Goal: Task Accomplishment & Management: Use online tool/utility

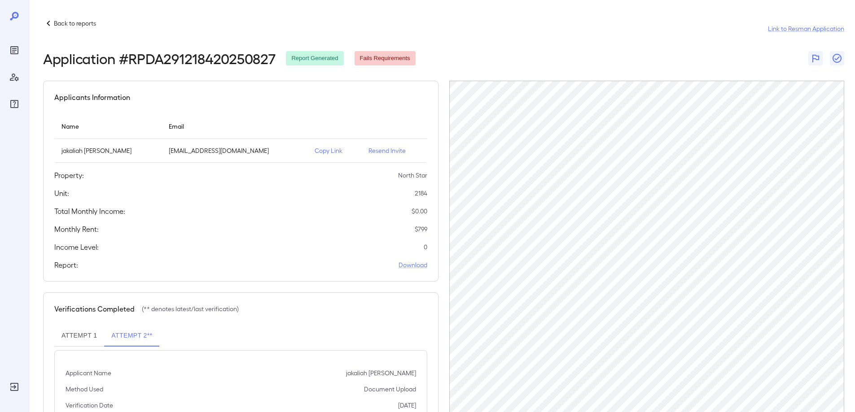
click at [74, 329] on button "Attempt 1" at bounding box center [79, 336] width 50 height 22
click at [21, 52] on div "Reports" at bounding box center [14, 50] width 14 height 14
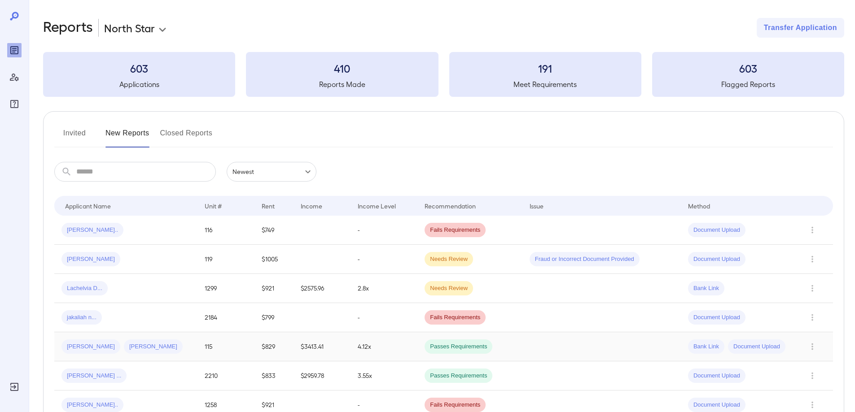
click at [163, 333] on td "[PERSON_NAME] [PERSON_NAME]" at bounding box center [125, 346] width 143 height 29
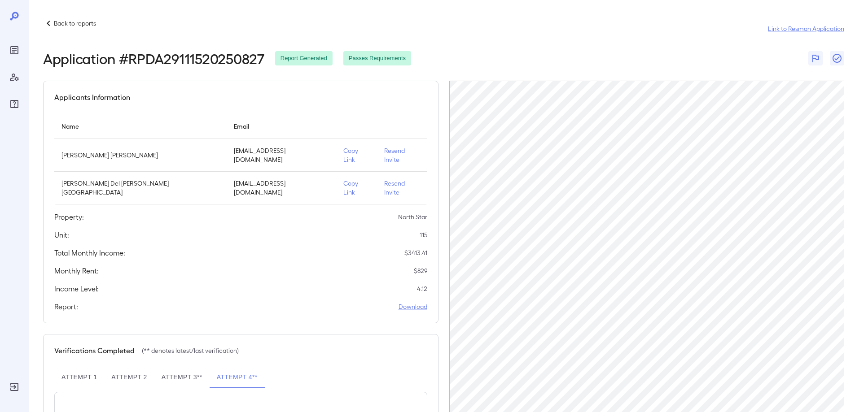
click at [47, 25] on icon at bounding box center [48, 23] width 11 height 11
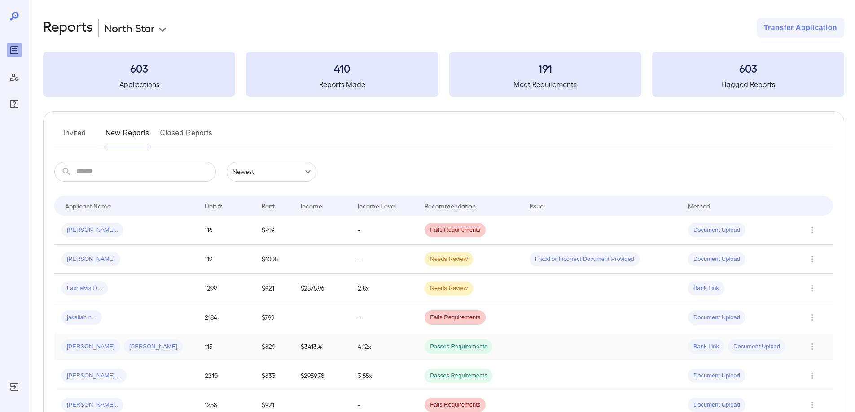
click at [156, 345] on div "[PERSON_NAME] [PERSON_NAME]" at bounding box center [125, 347] width 129 height 14
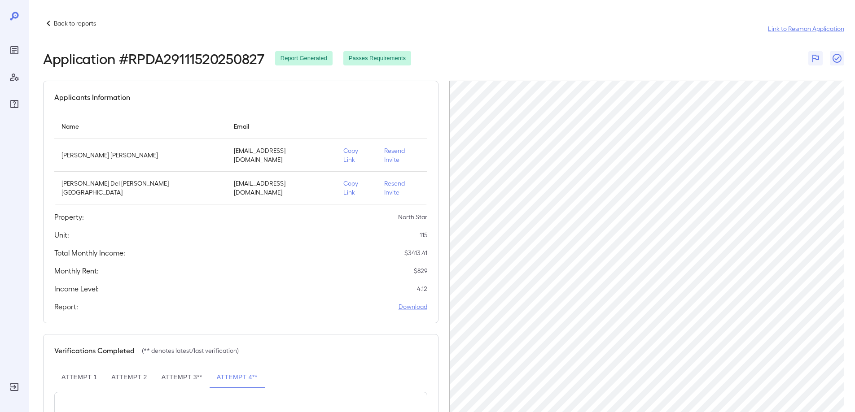
click at [50, 21] on icon at bounding box center [48, 23] width 3 height 5
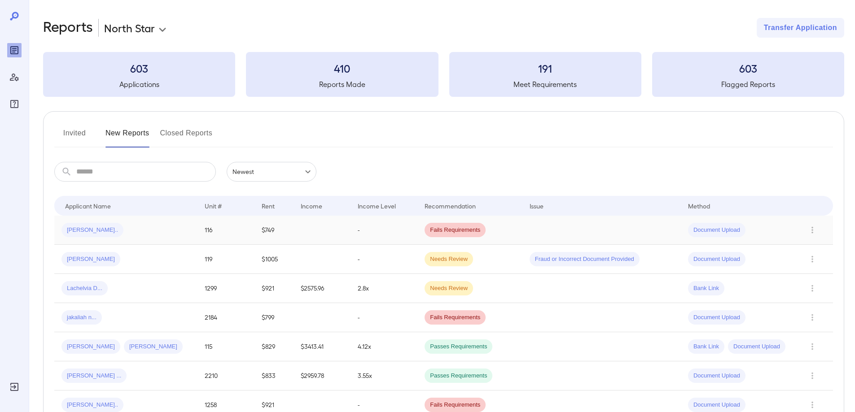
click at [151, 234] on div "[PERSON_NAME].." at bounding box center [125, 230] width 129 height 14
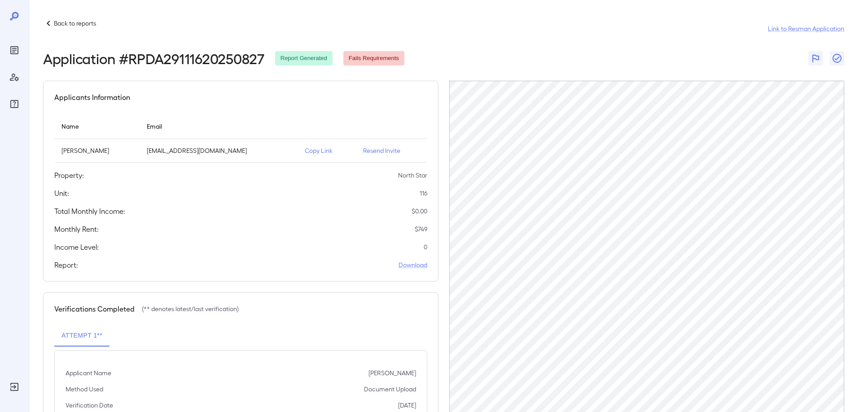
click at [49, 28] on icon at bounding box center [48, 23] width 11 height 11
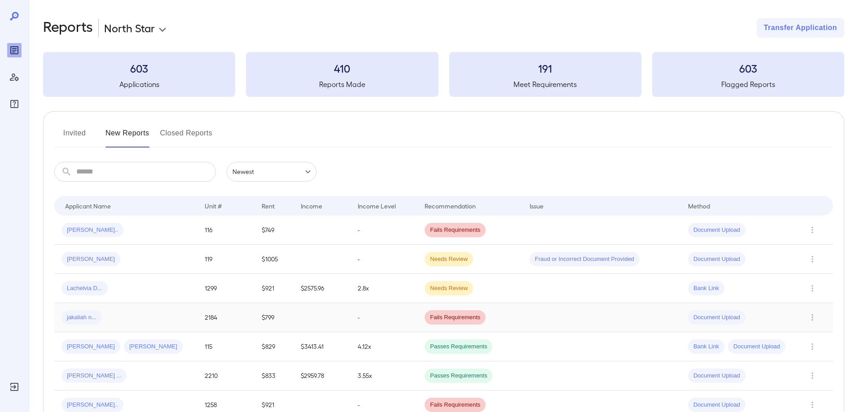
click at [160, 329] on td "jakaliah n..." at bounding box center [125, 317] width 143 height 29
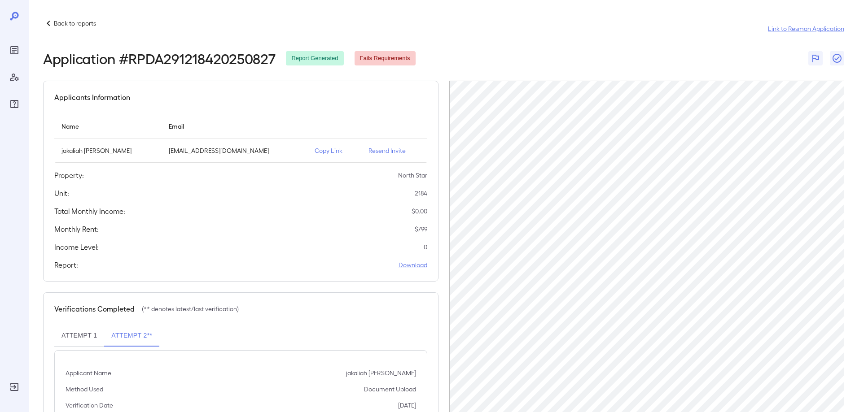
click at [315, 149] on p "Copy Link" at bounding box center [334, 150] width 39 height 9
drag, startPoint x: 61, startPoint y: 149, endPoint x: 83, endPoint y: 150, distance: 21.1
click at [83, 150] on p "jakaliah [PERSON_NAME]" at bounding box center [107, 150] width 93 height 9
copy p "jakaliah"
